Goal: Browse casually

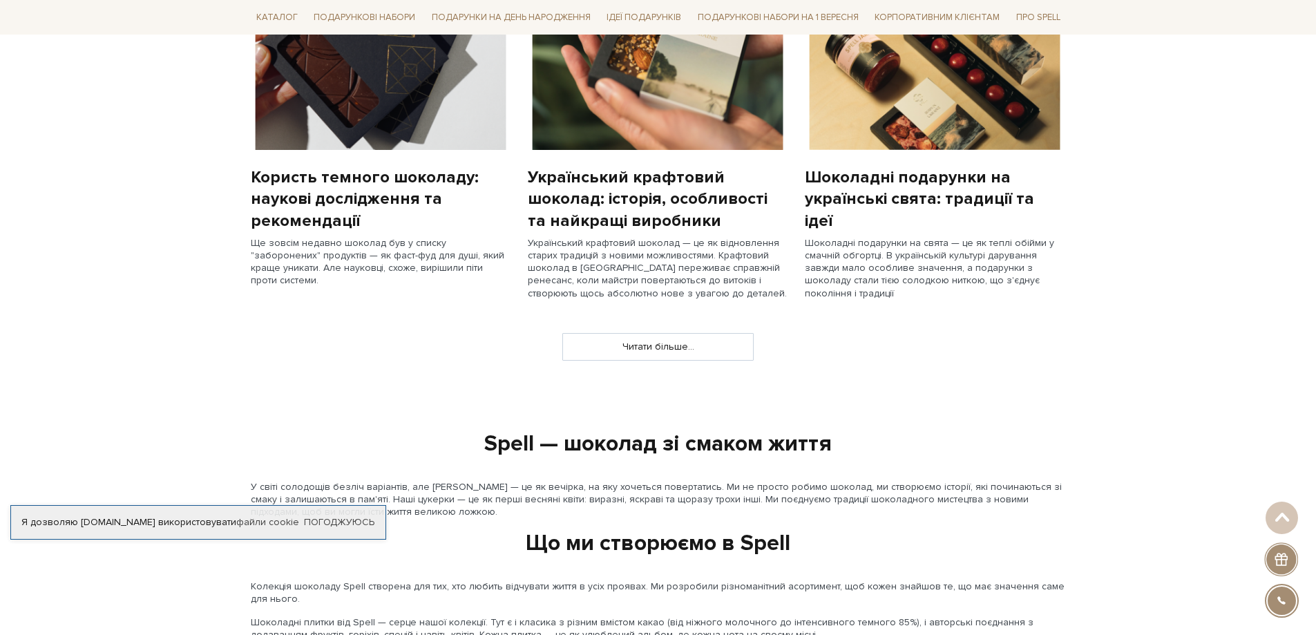
scroll to position [1175, 0]
click at [660, 343] on link "Читати більше..." at bounding box center [658, 346] width 190 height 26
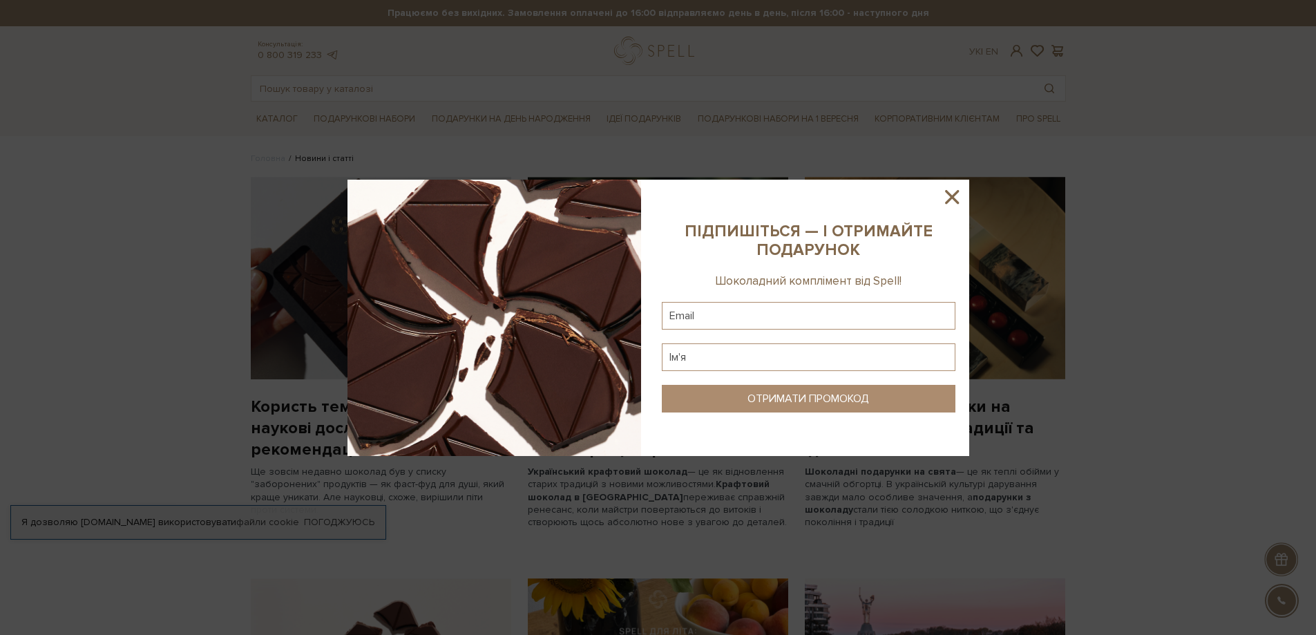
click at [948, 199] on icon at bounding box center [951, 196] width 23 height 23
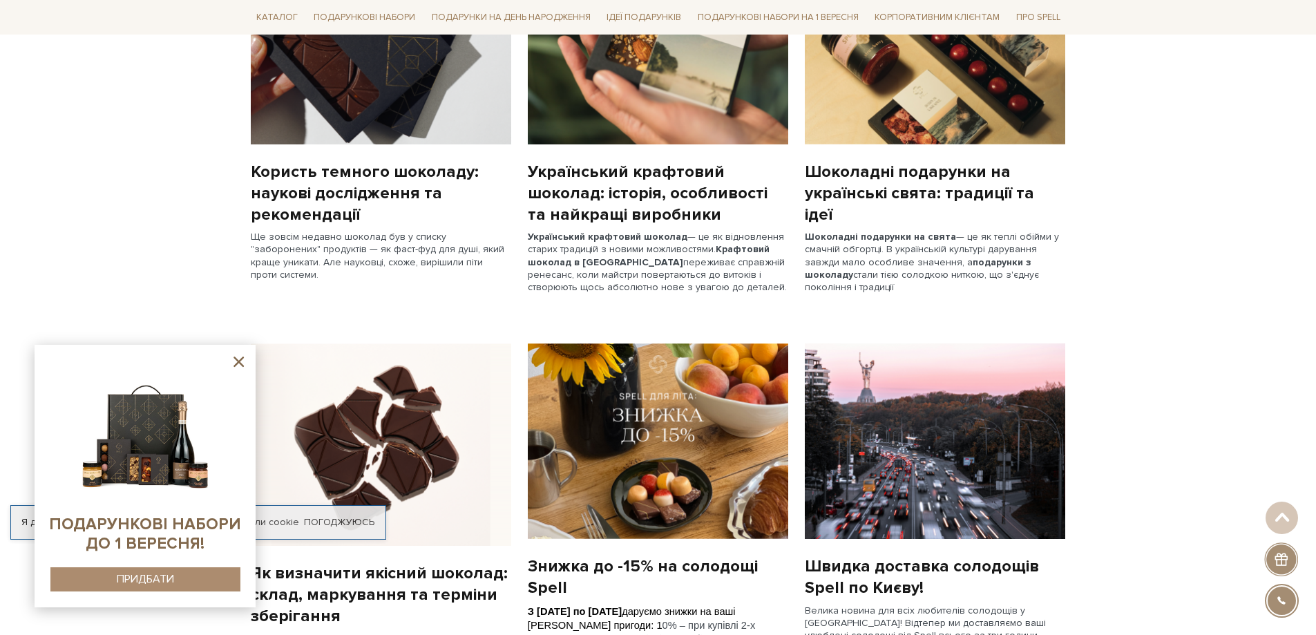
scroll to position [69, 0]
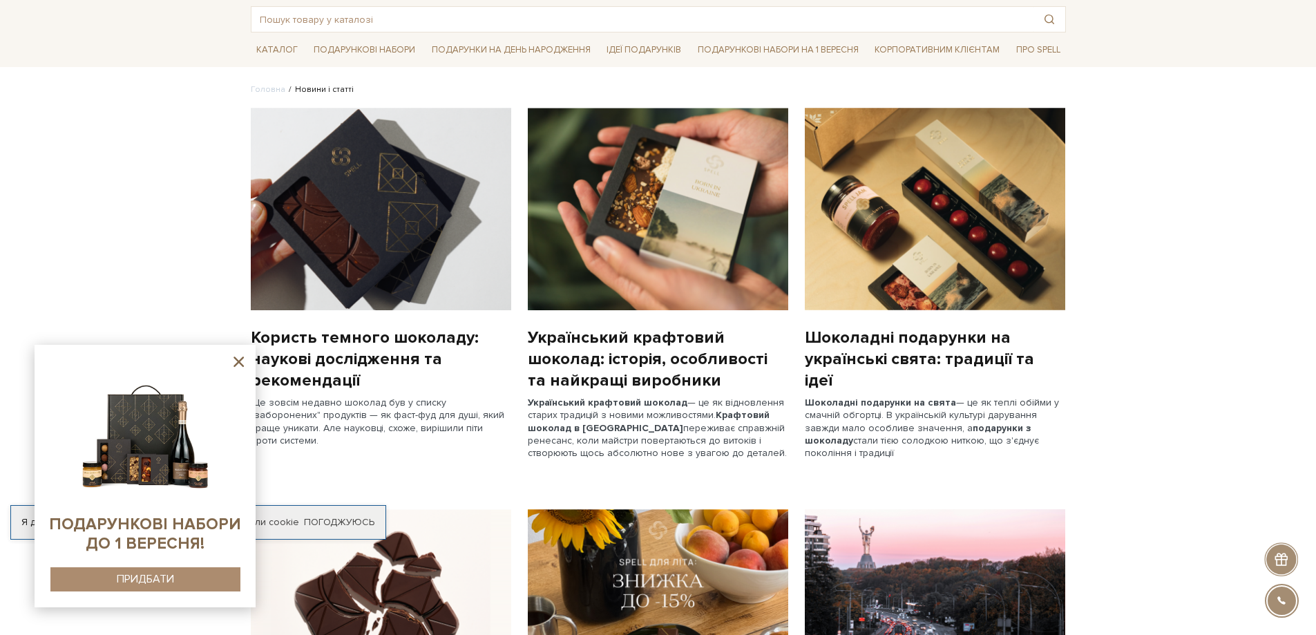
click at [238, 368] on icon at bounding box center [238, 361] width 17 height 17
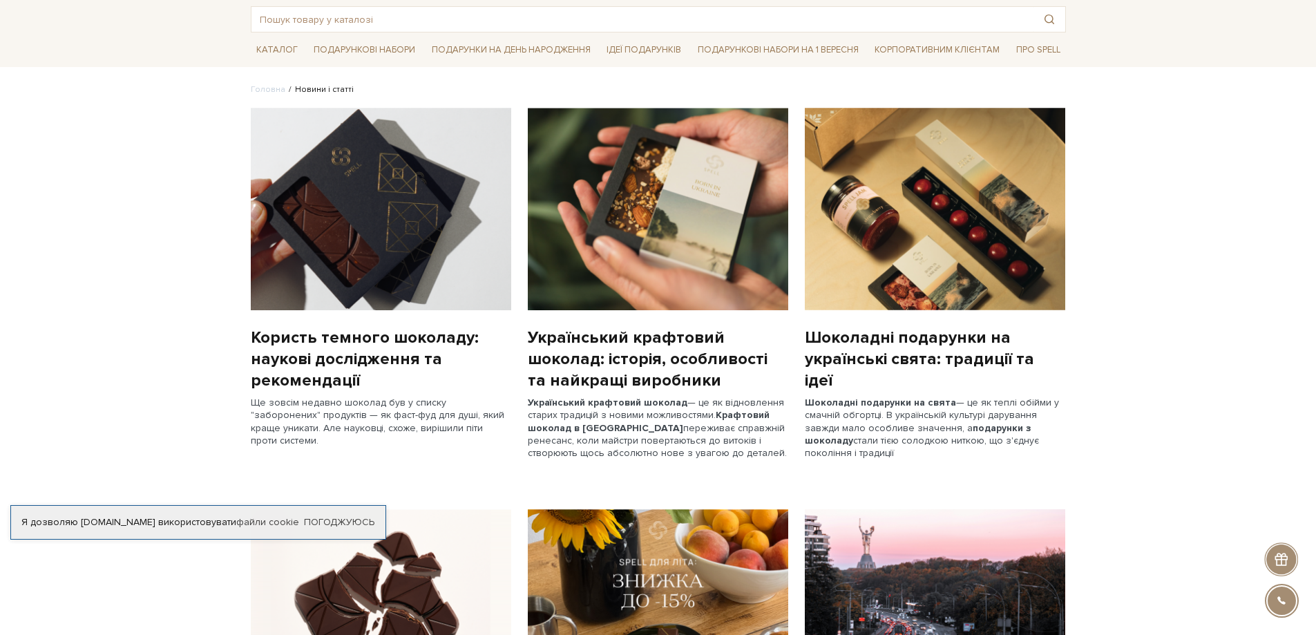
scroll to position [0, 0]
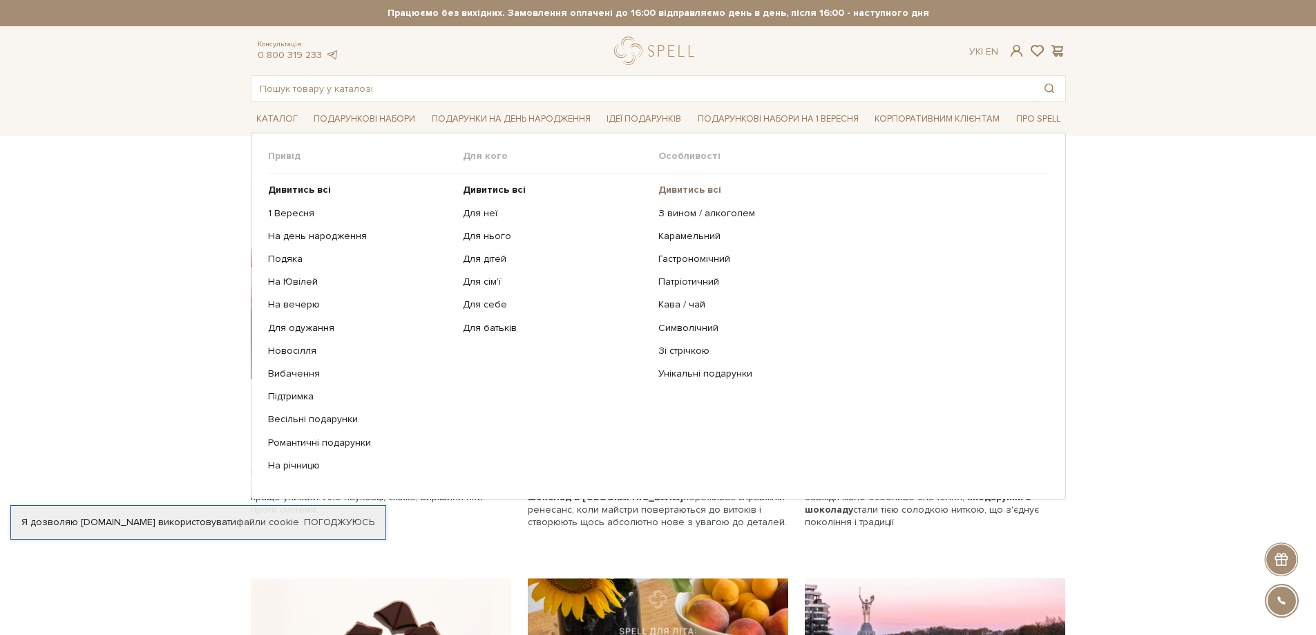
click at [696, 191] on b "Дивитись всі" at bounding box center [690, 190] width 63 height 12
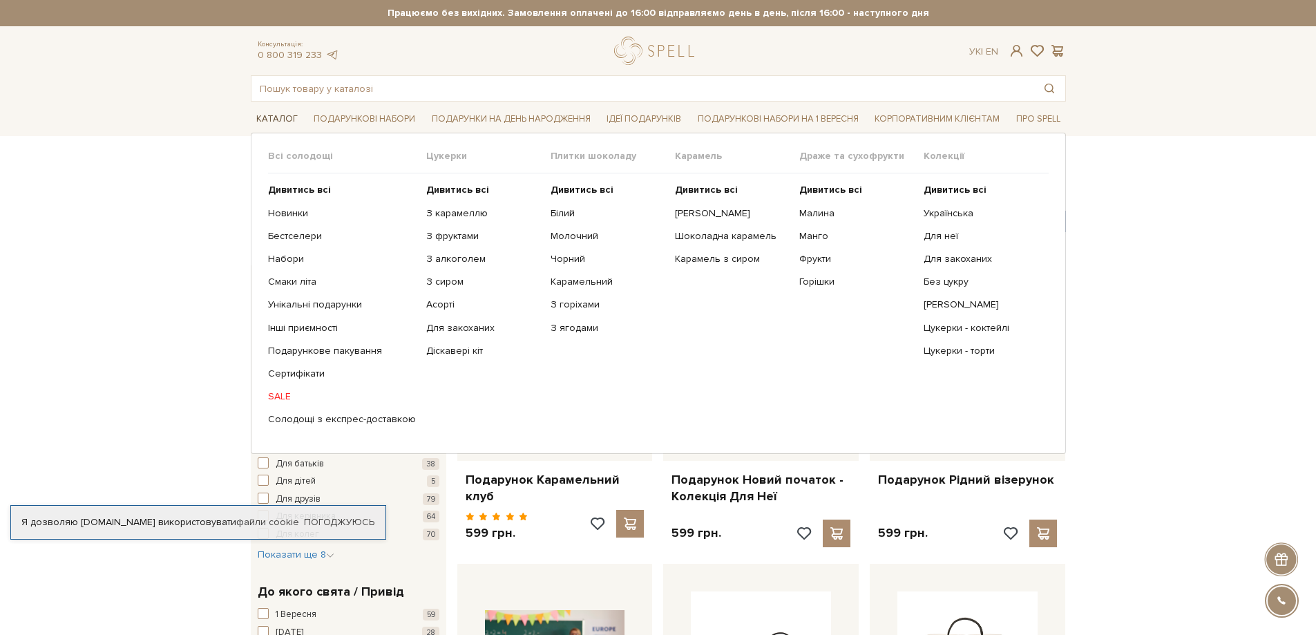
click at [273, 118] on link "Каталог" at bounding box center [277, 118] width 53 height 21
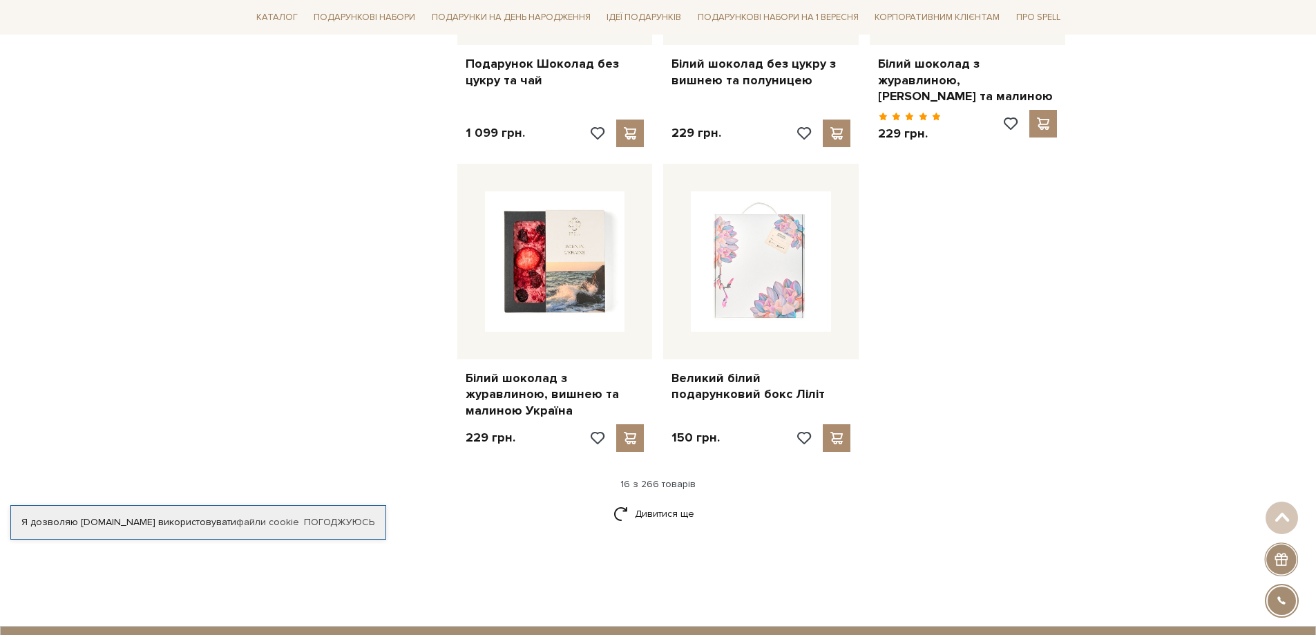
scroll to position [1797, 0]
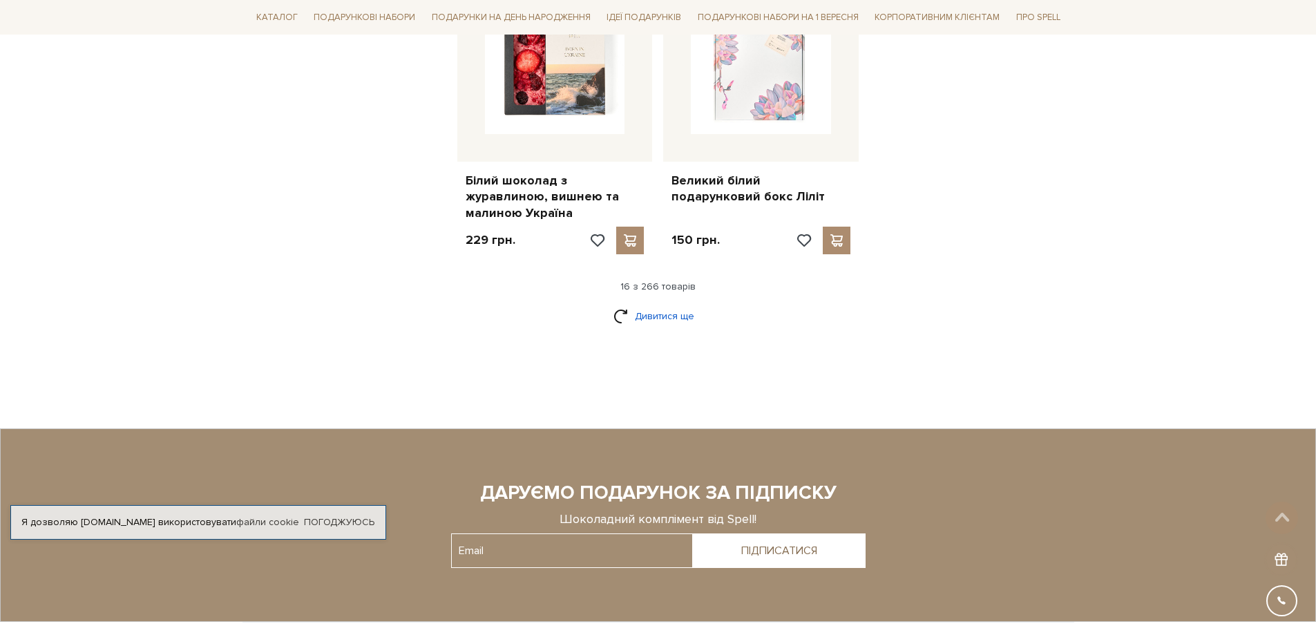
click at [639, 308] on link "Дивитися ще" at bounding box center [659, 316] width 90 height 24
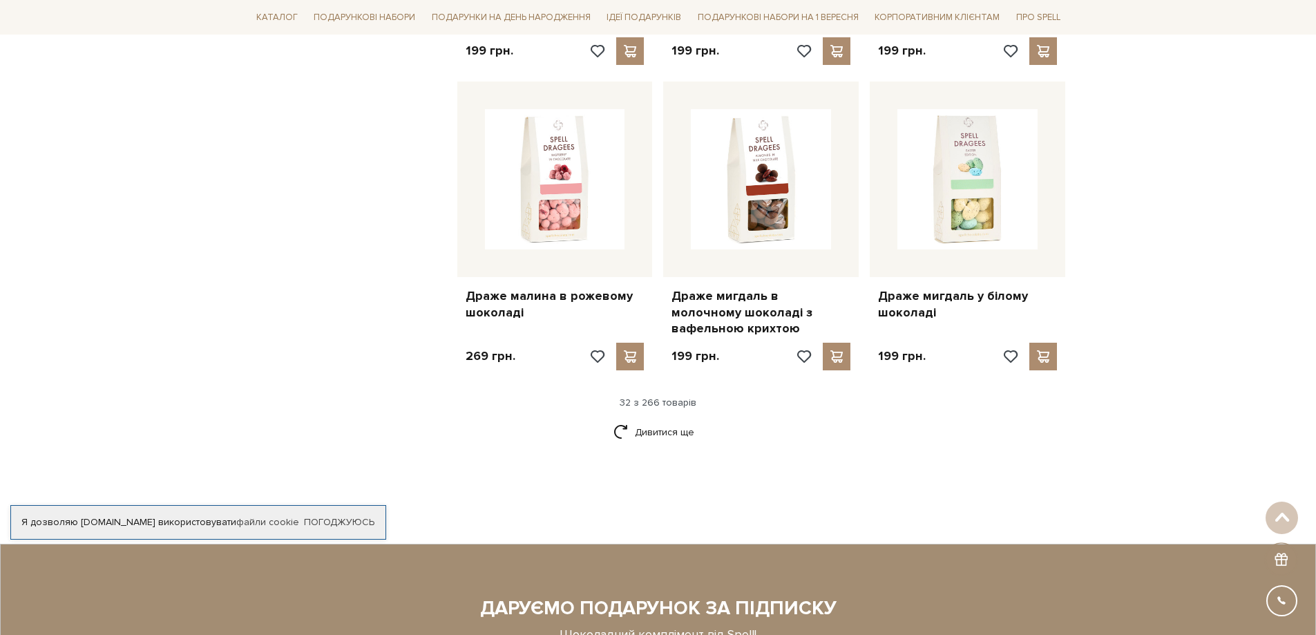
scroll to position [3179, 0]
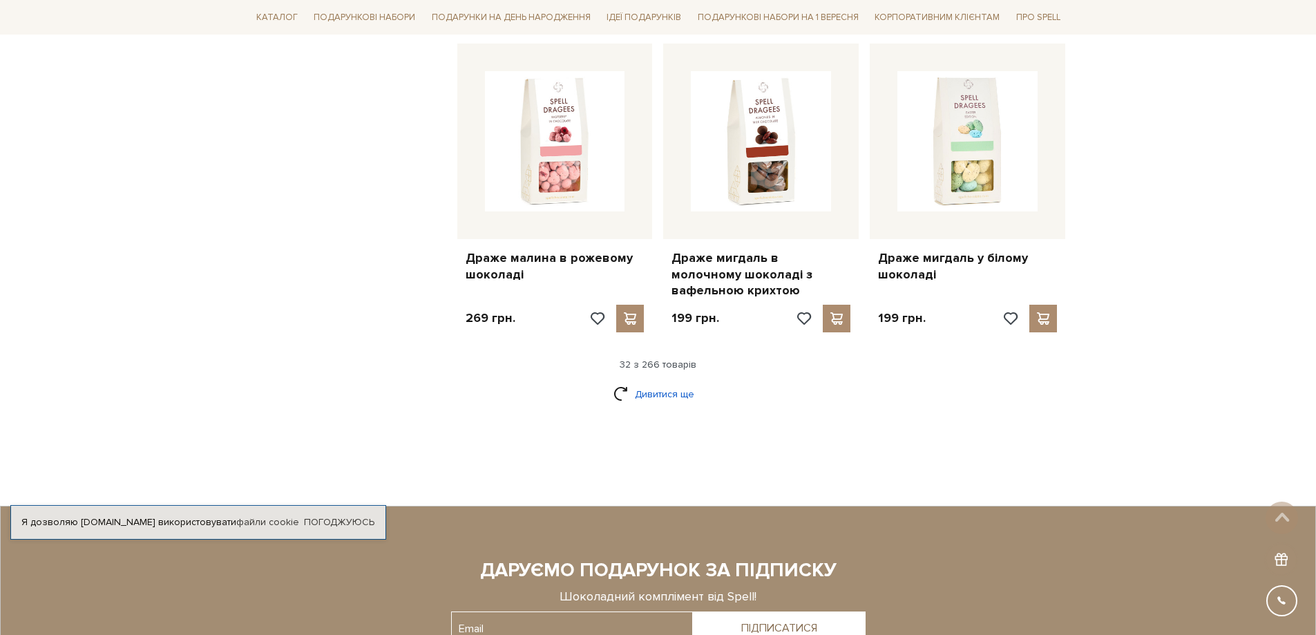
click at [667, 384] on link "Дивитися ще" at bounding box center [659, 394] width 90 height 24
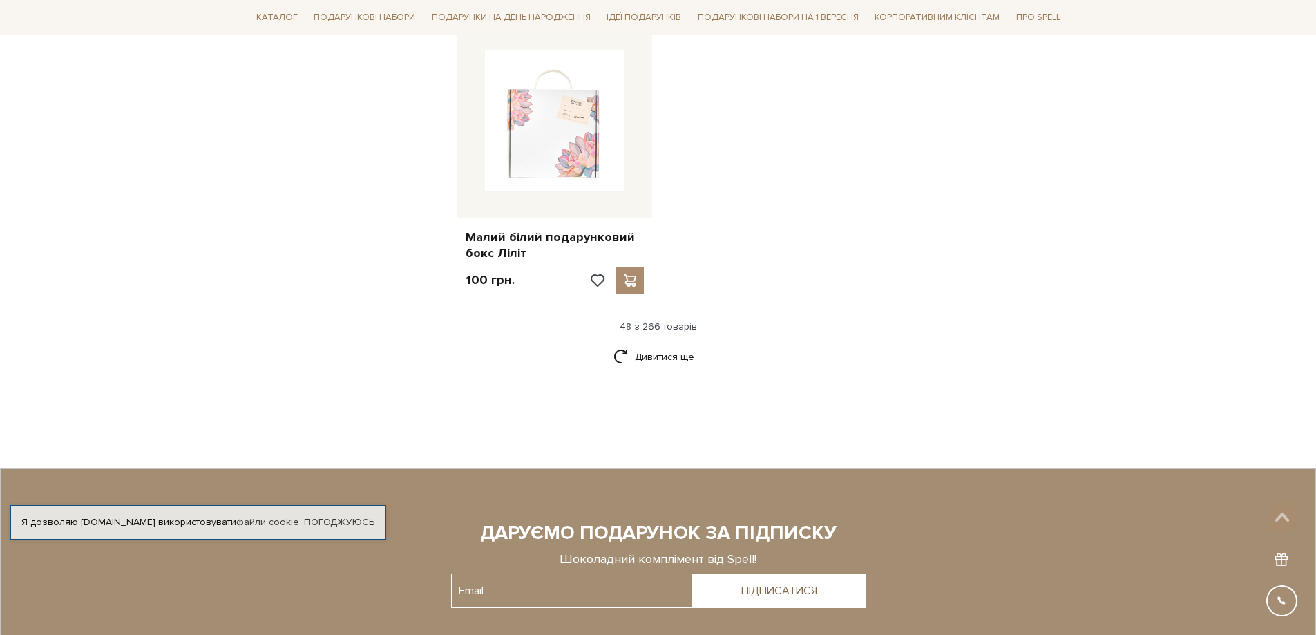
scroll to position [4975, 0]
click at [695, 343] on link "Дивитися ще" at bounding box center [659, 355] width 90 height 24
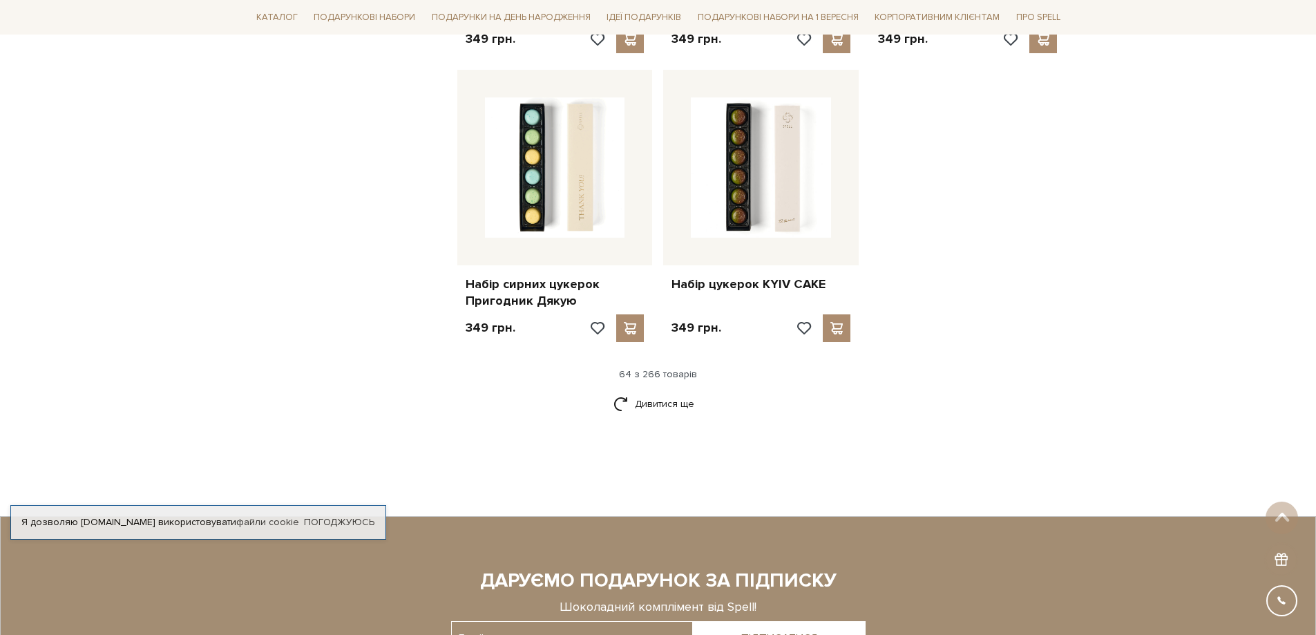
scroll to position [6496, 0]
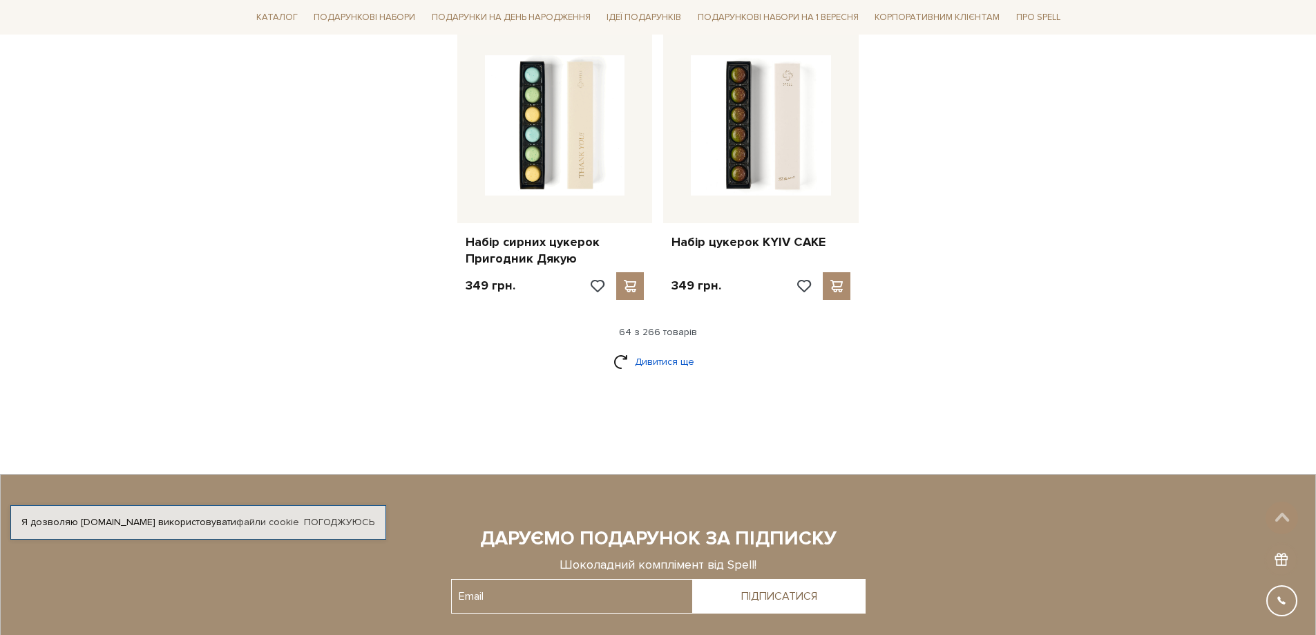
click at [645, 350] on link "Дивитися ще" at bounding box center [659, 362] width 90 height 24
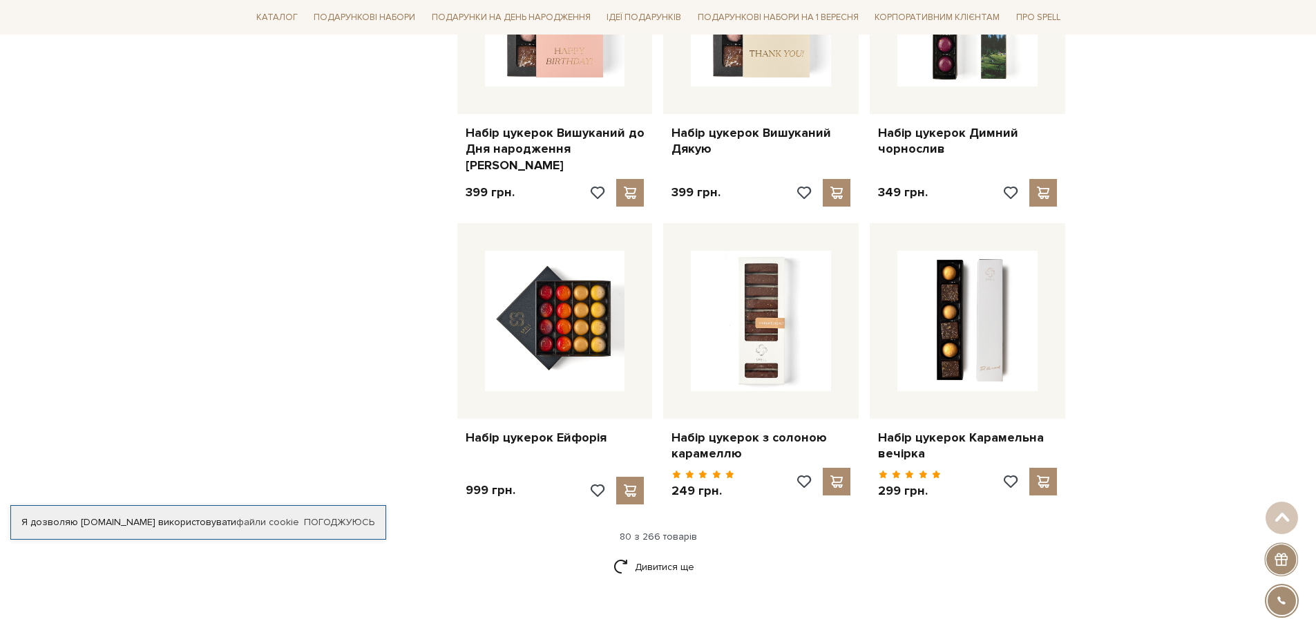
scroll to position [8016, 0]
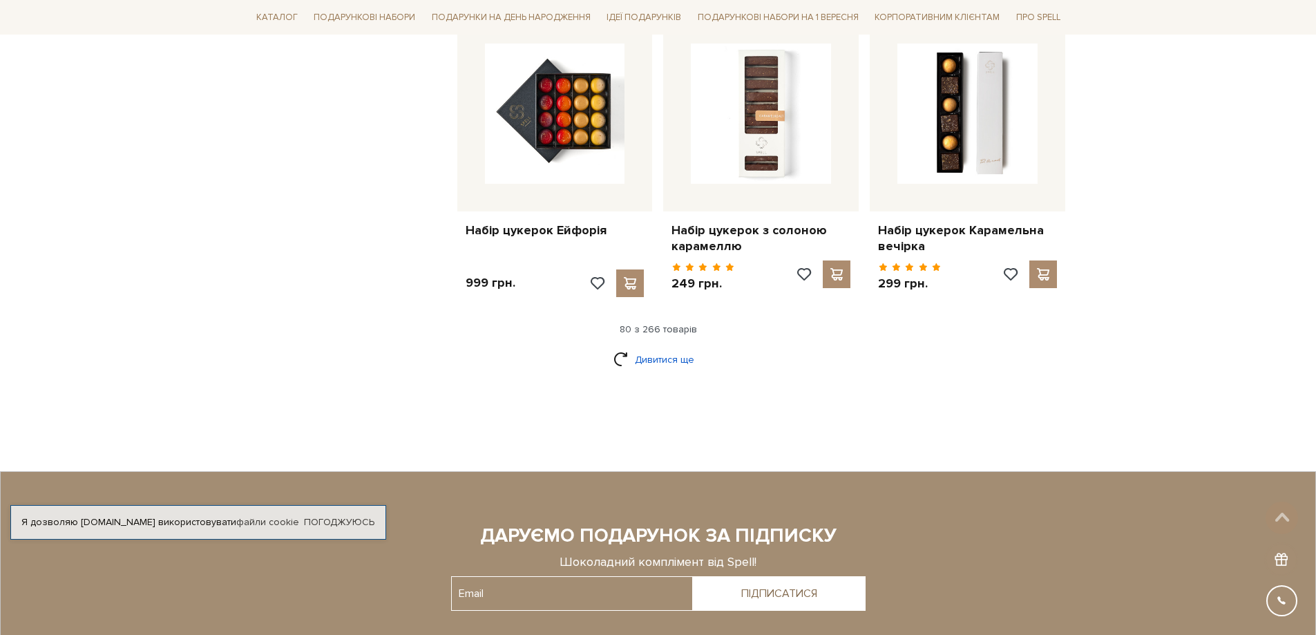
click at [666, 348] on link "Дивитися ще" at bounding box center [659, 360] width 90 height 24
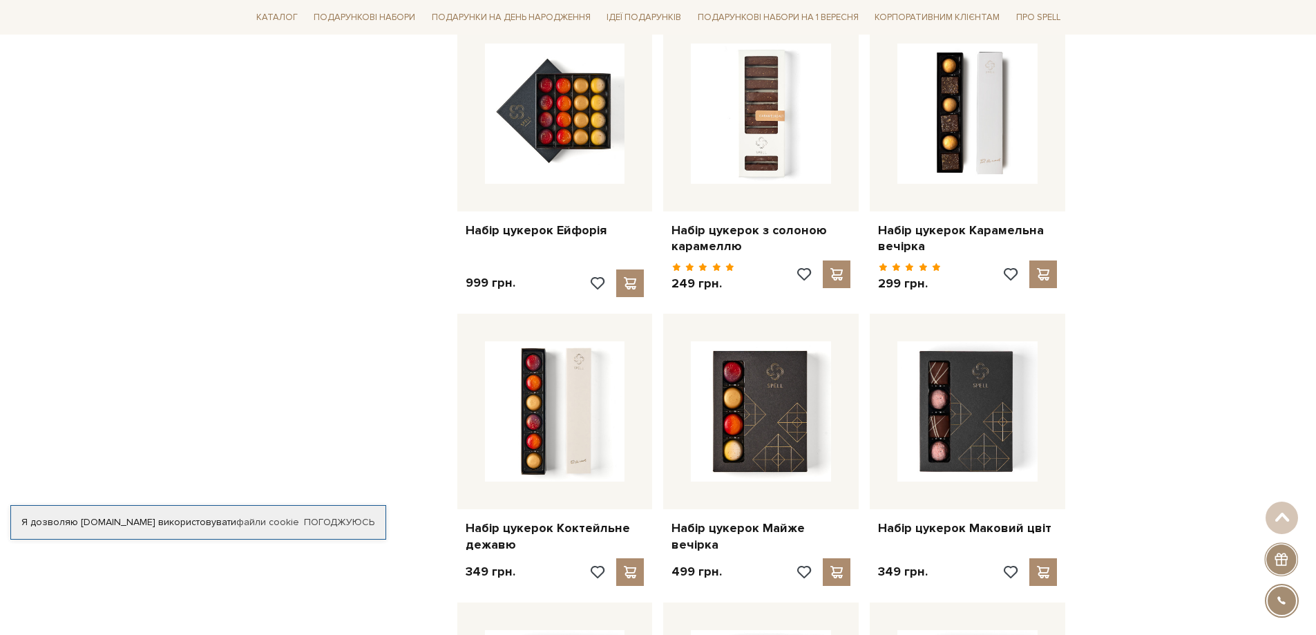
scroll to position [7809, 0]
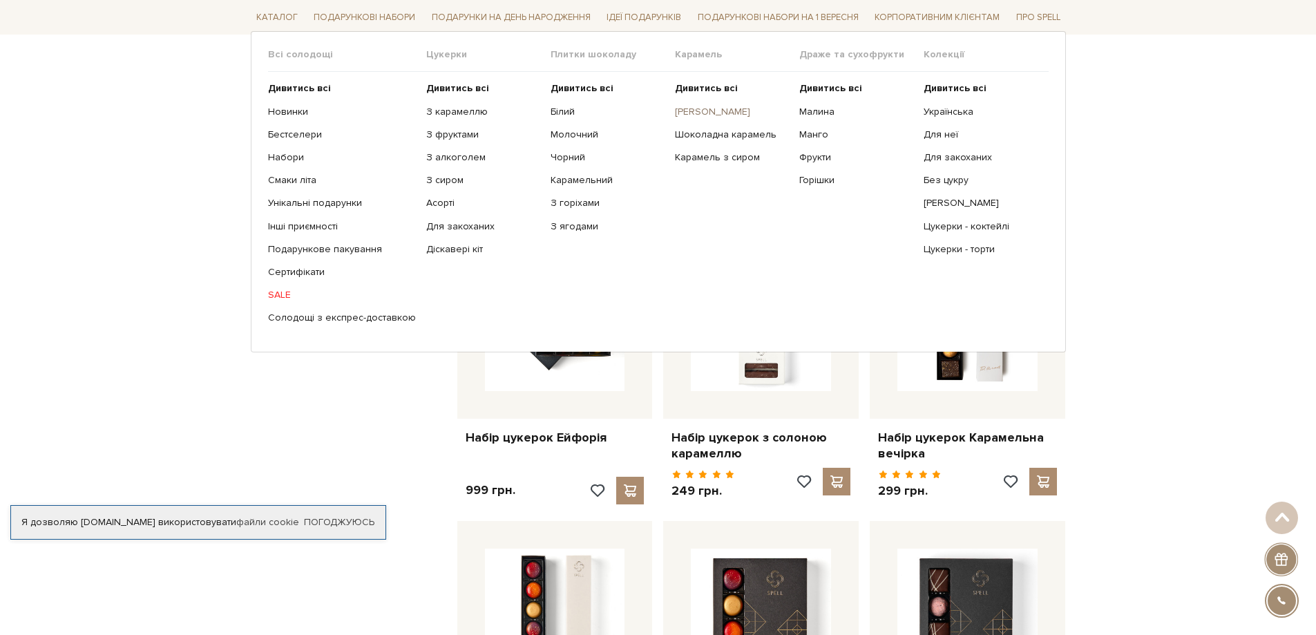
click at [680, 113] on link "[PERSON_NAME]" at bounding box center [732, 111] width 114 height 12
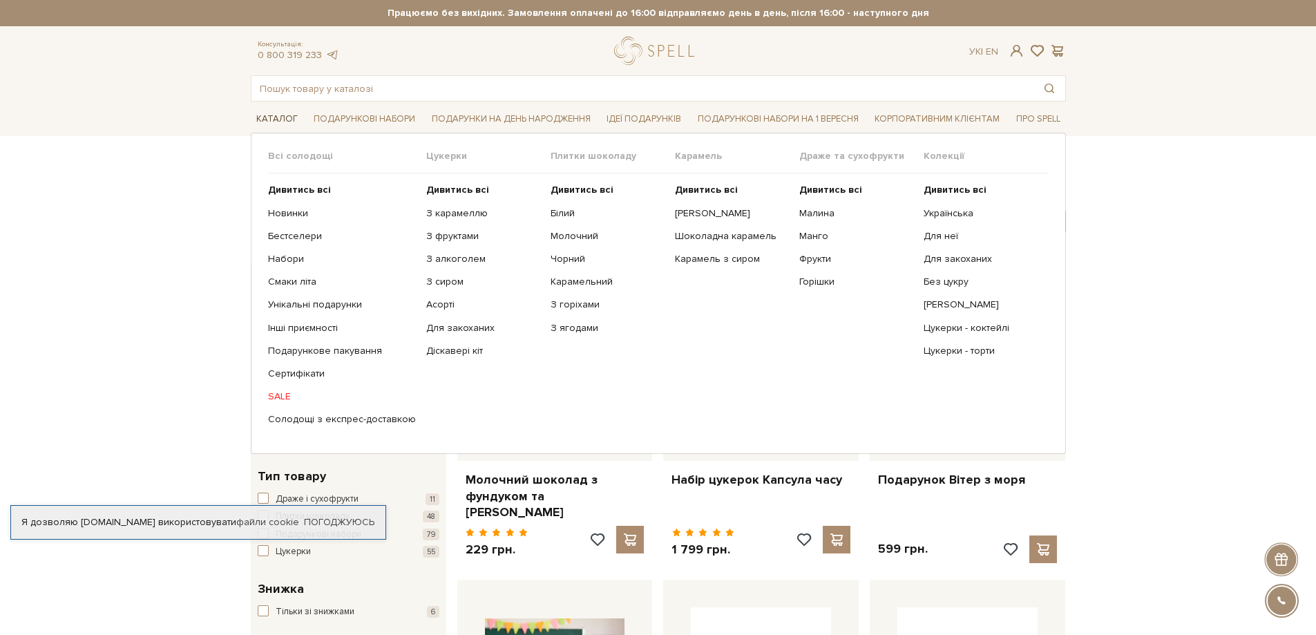
scroll to position [1984, 0]
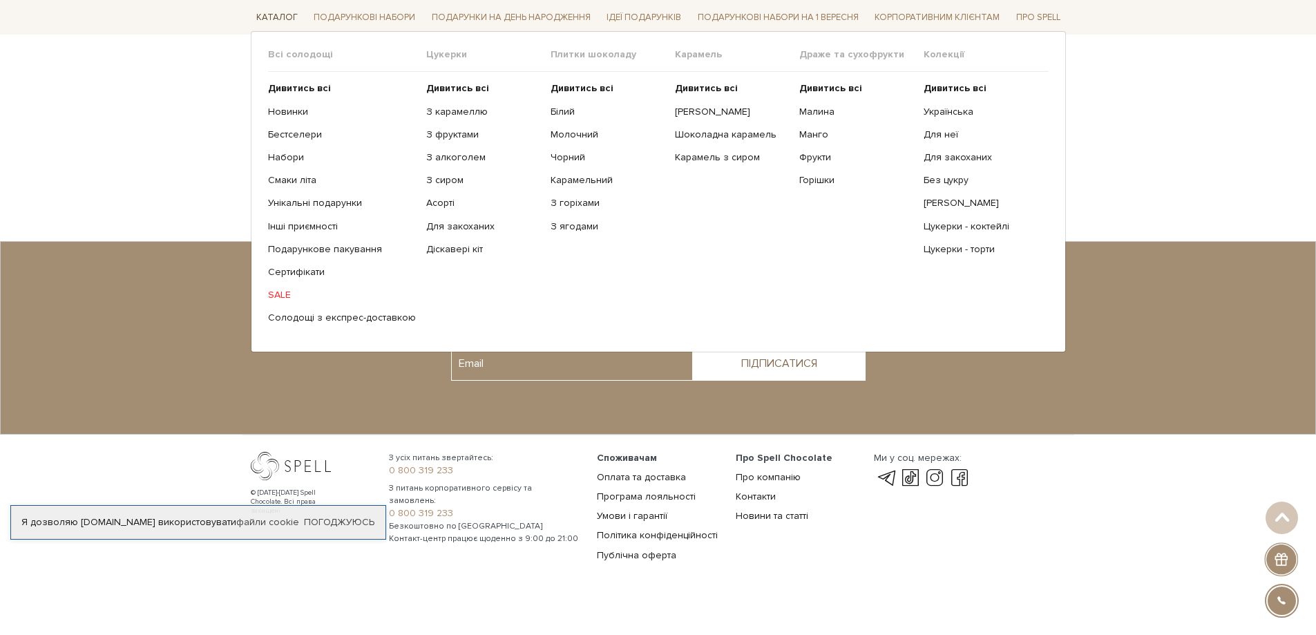
click at [270, 15] on link "Каталог" at bounding box center [277, 17] width 53 height 21
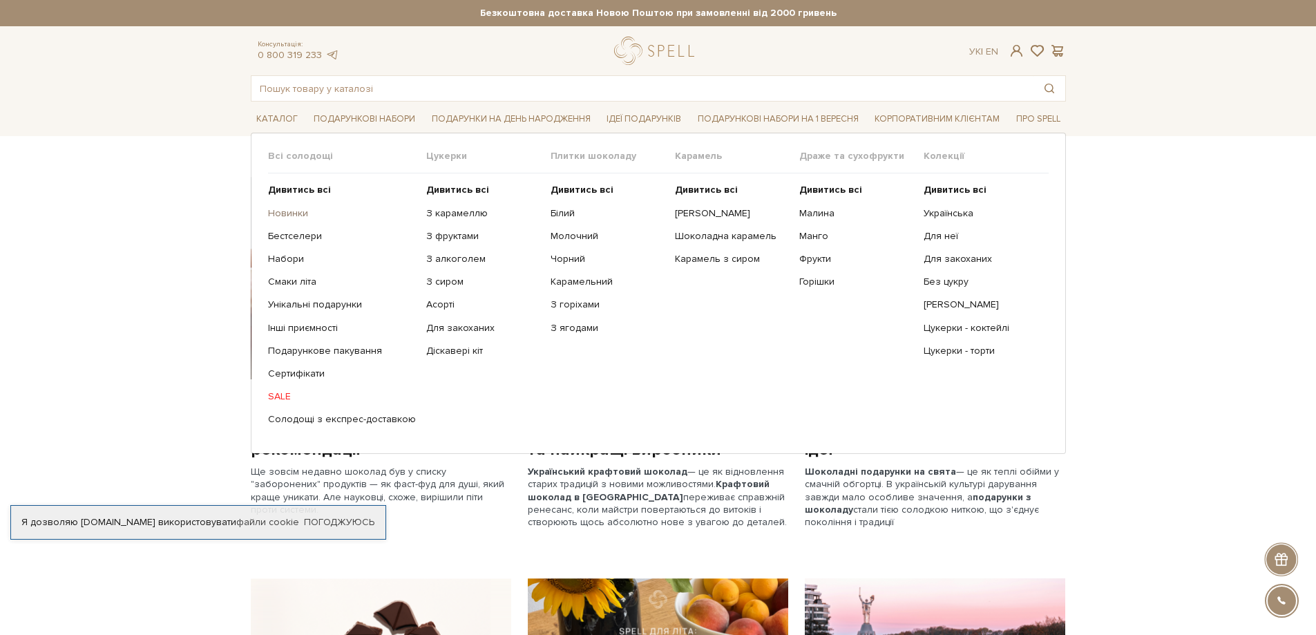
click at [296, 216] on link "Новинки" at bounding box center [342, 213] width 148 height 12
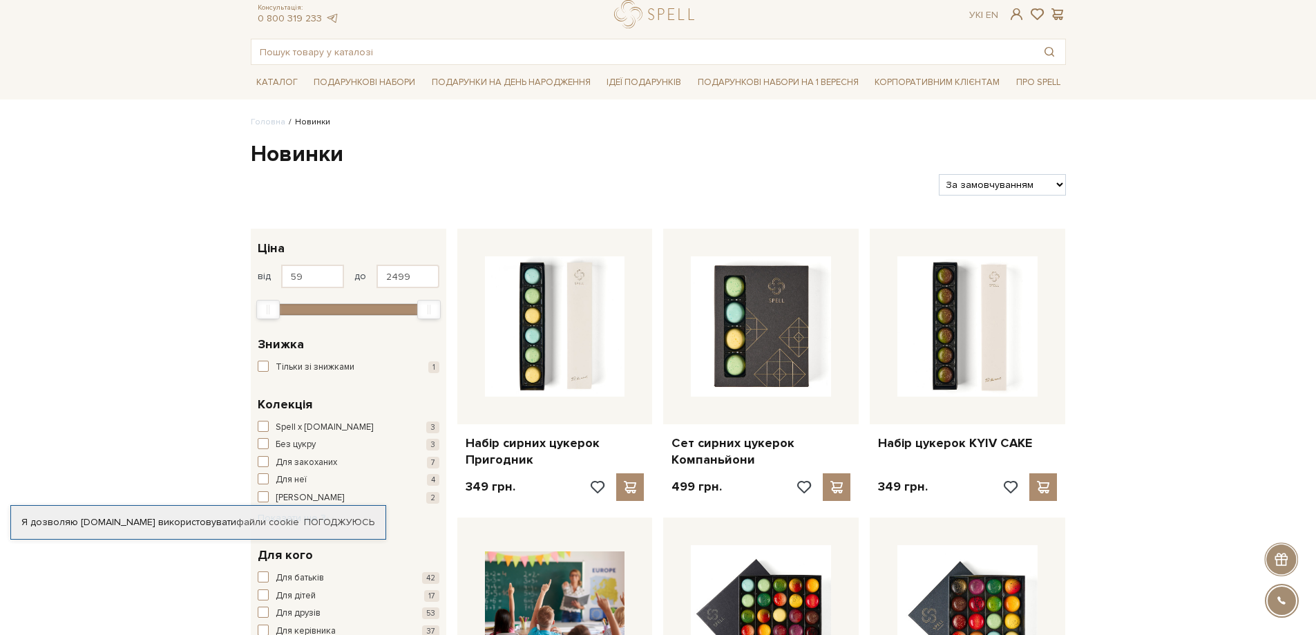
scroll to position [69, 0]
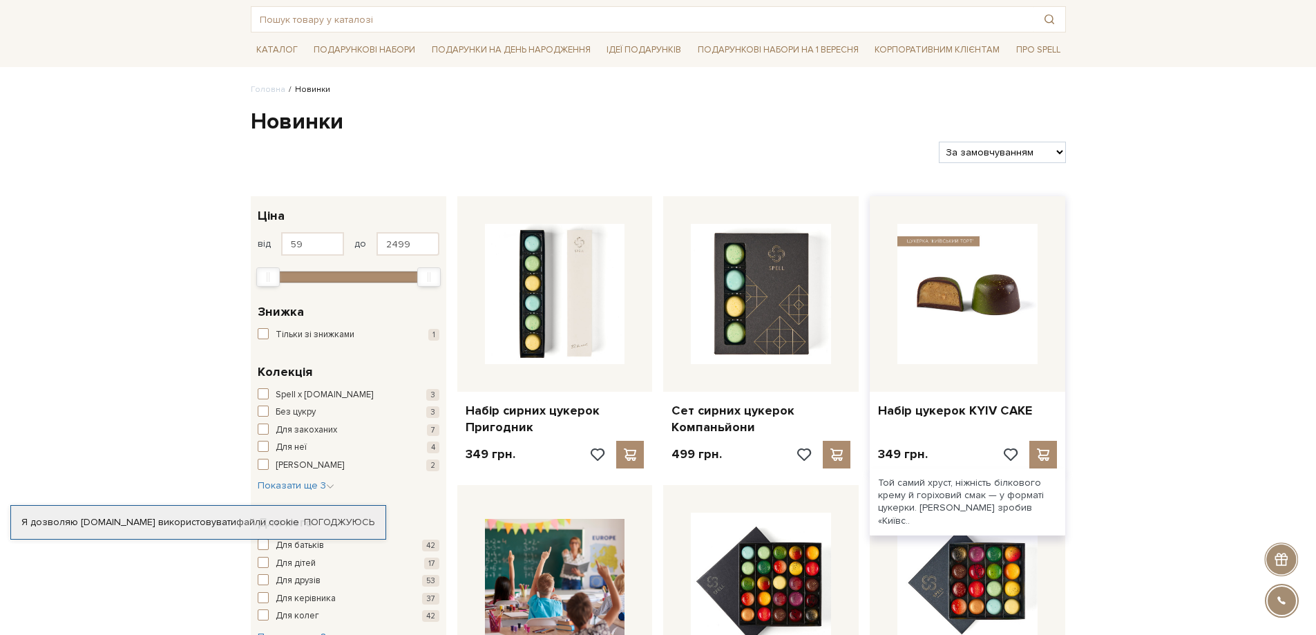
click at [943, 337] on img at bounding box center [968, 294] width 140 height 140
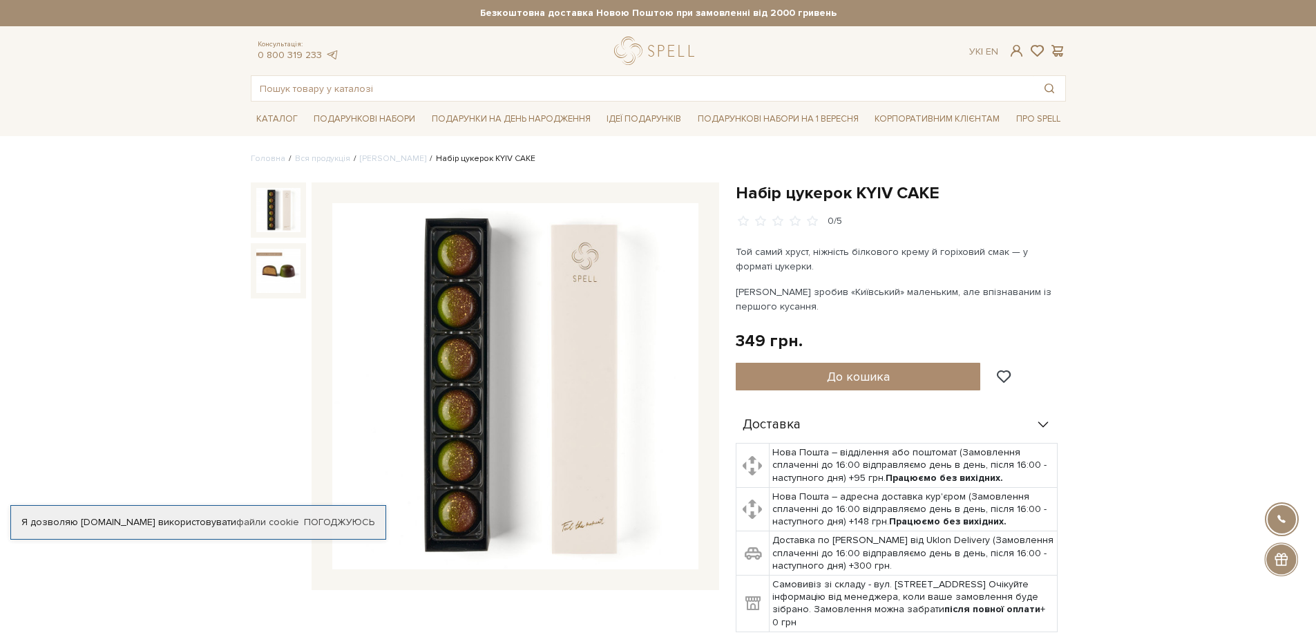
click at [439, 375] on img at bounding box center [515, 386] width 366 height 366
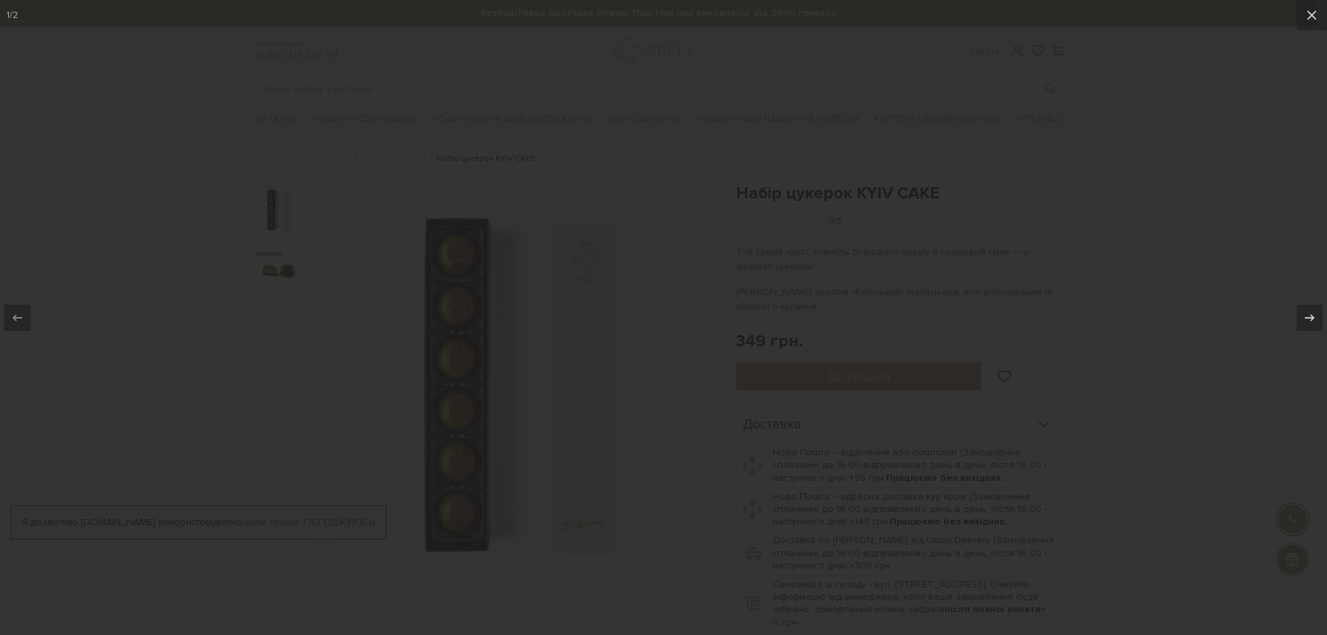
click at [439, 375] on div at bounding box center [663, 317] width 1327 height 635
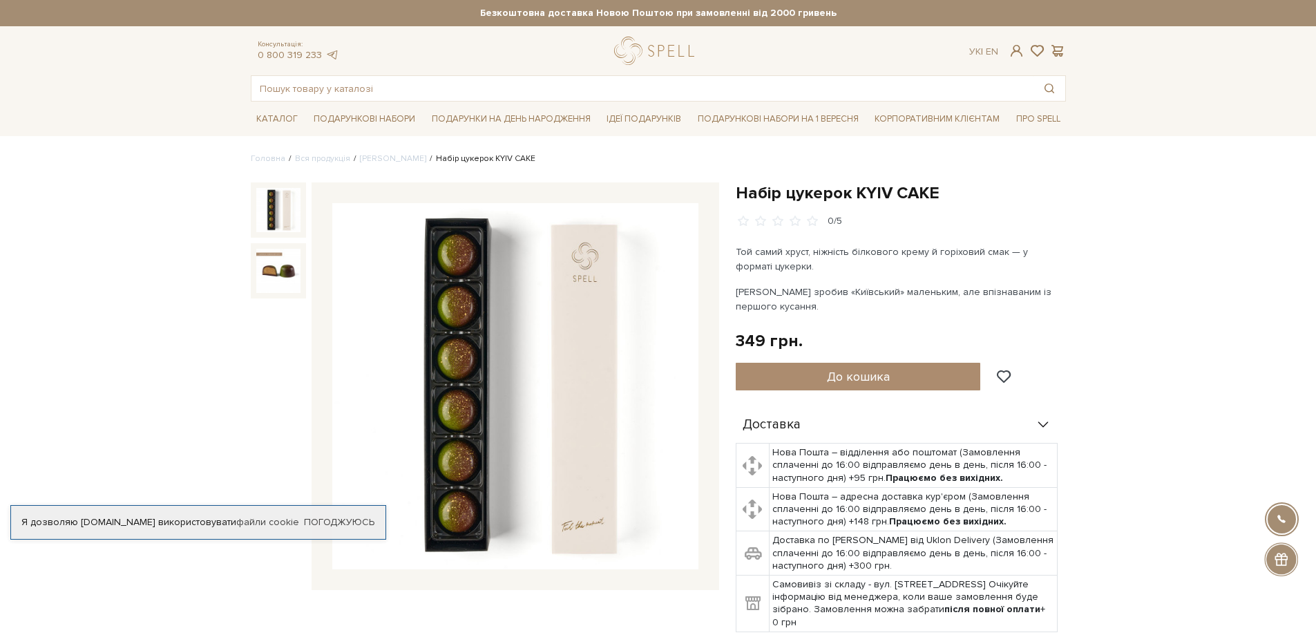
click at [440, 367] on img at bounding box center [515, 386] width 366 height 366
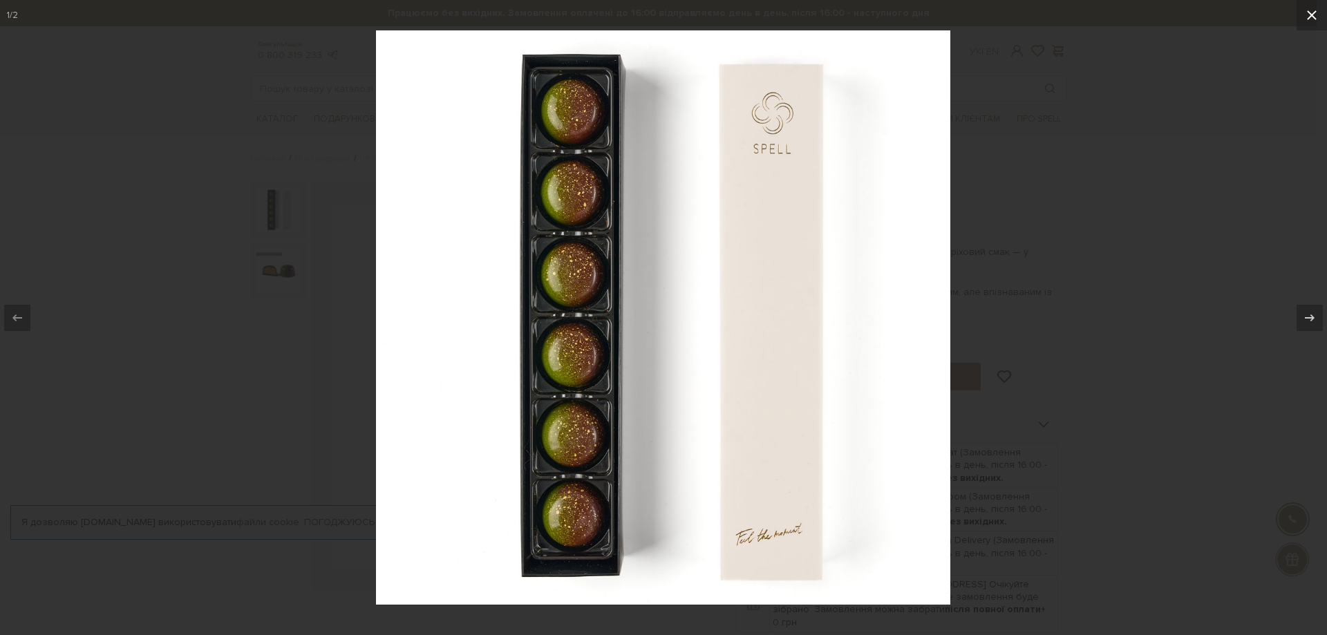
click at [1316, 12] on icon at bounding box center [1311, 15] width 17 height 17
